Goal: Task Accomplishment & Management: Complete application form

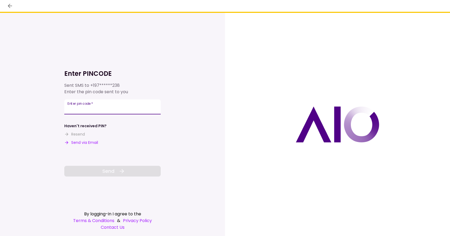
click at [87, 108] on input "Enter pin code   *" at bounding box center [112, 106] width 96 height 15
click at [87, 106] on input "Enter pin code   *" at bounding box center [112, 106] width 96 height 15
type input "******"
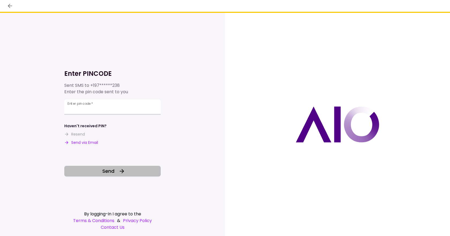
click at [106, 173] on span "Send" at bounding box center [108, 170] width 12 height 7
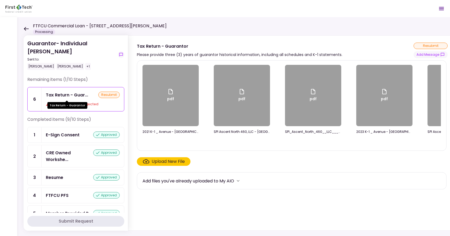
click at [70, 96] on div "Tax Return - Guar..." at bounding box center [67, 95] width 42 height 7
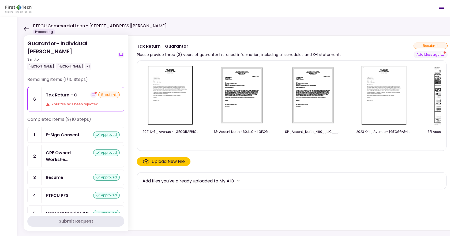
click at [176, 162] on div "Upload New File" at bounding box center [167, 161] width 33 height 6
click at [0, 0] on input "Upload New File" at bounding box center [0, 0] width 0 height 0
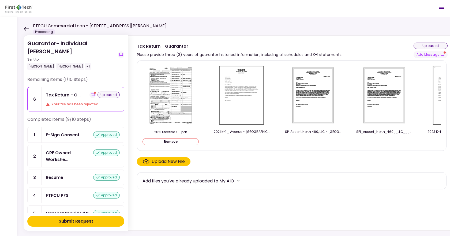
click at [59, 223] on div "Submit Request" at bounding box center [76, 221] width 35 height 6
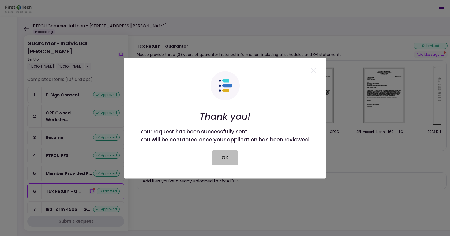
click at [218, 162] on button "OK" at bounding box center [224, 157] width 27 height 15
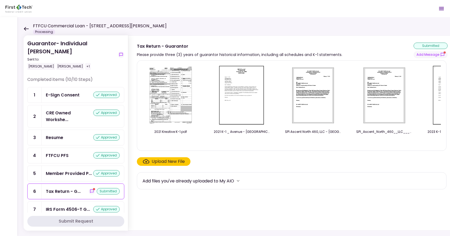
click at [84, 195] on div "Tax Return - G... submitted" at bounding box center [83, 191] width 74 height 7
click at [91, 193] on icon "show-messages" at bounding box center [91, 190] width 3 height 3
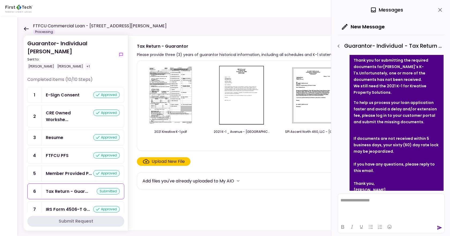
scroll to position [231, 0]
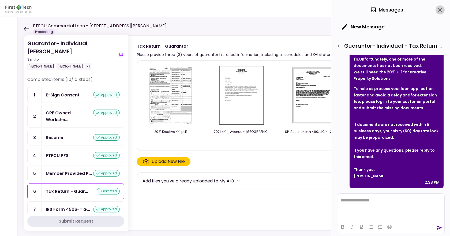
click at [439, 11] on icon "close" at bounding box center [440, 10] width 6 height 6
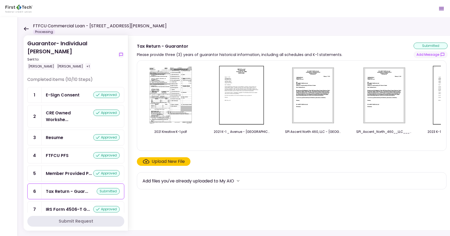
click at [25, 28] on icon at bounding box center [26, 29] width 5 height 4
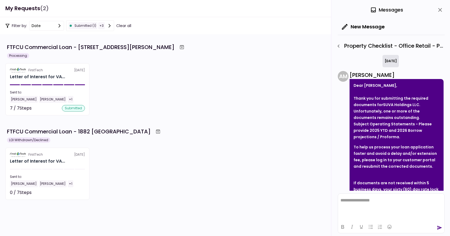
scroll to position [58, 0]
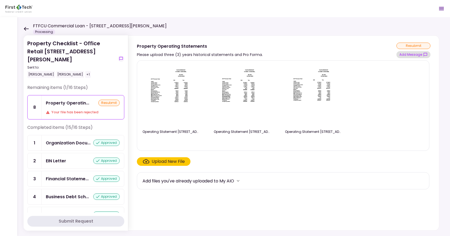
click at [416, 55] on button "Add Message" at bounding box center [413, 54] width 34 height 7
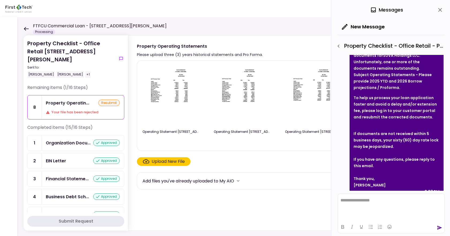
scroll to position [58, 0]
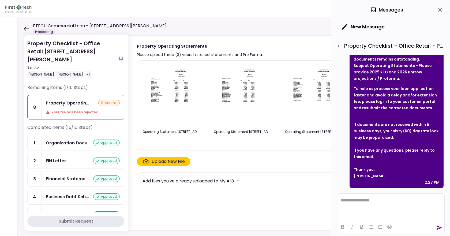
click at [290, 158] on div "Upload New File" at bounding box center [283, 161] width 292 height 9
click at [338, 47] on icon "button" at bounding box center [338, 45] width 2 height 3
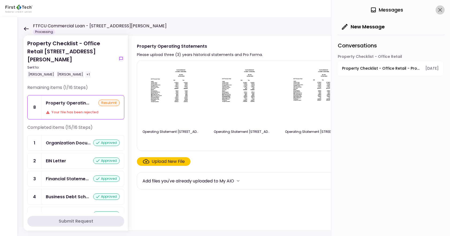
click at [440, 11] on icon "close" at bounding box center [440, 10] width 6 height 6
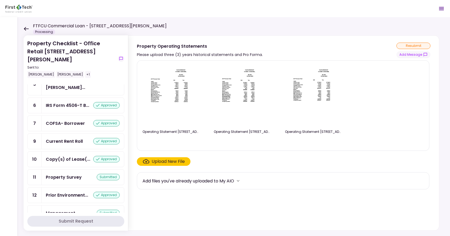
scroll to position [193, 0]
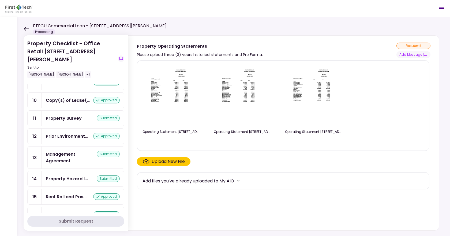
click at [73, 115] on div "Property Survey" at bounding box center [64, 118] width 36 height 7
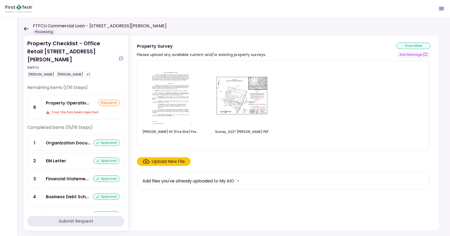
click at [73, 109] on div "Your file has been rejected" at bounding box center [83, 111] width 74 height 5
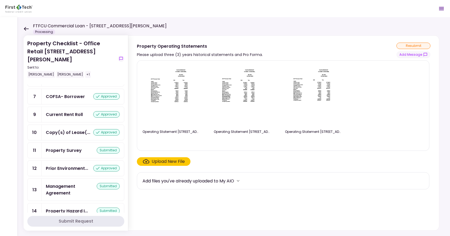
scroll to position [193, 0]
